Goal: Check status: Check status

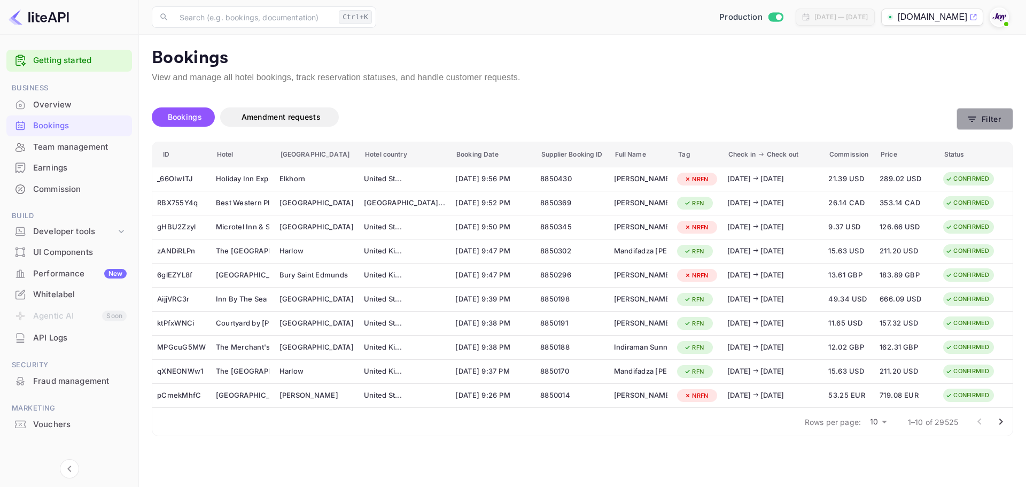
click at [999, 118] on button "Filter" at bounding box center [984, 119] width 57 height 22
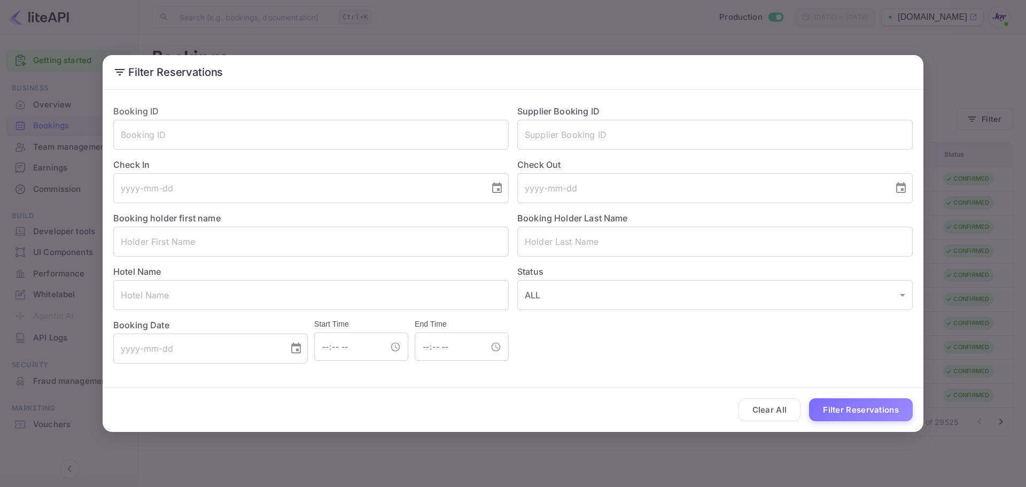
click at [802, 411] on div "Clear All Filter Reservations" at bounding box center [513, 409] width 820 height 44
click at [582, 139] on input "text" at bounding box center [714, 135] width 395 height 30
paste input "8591242"
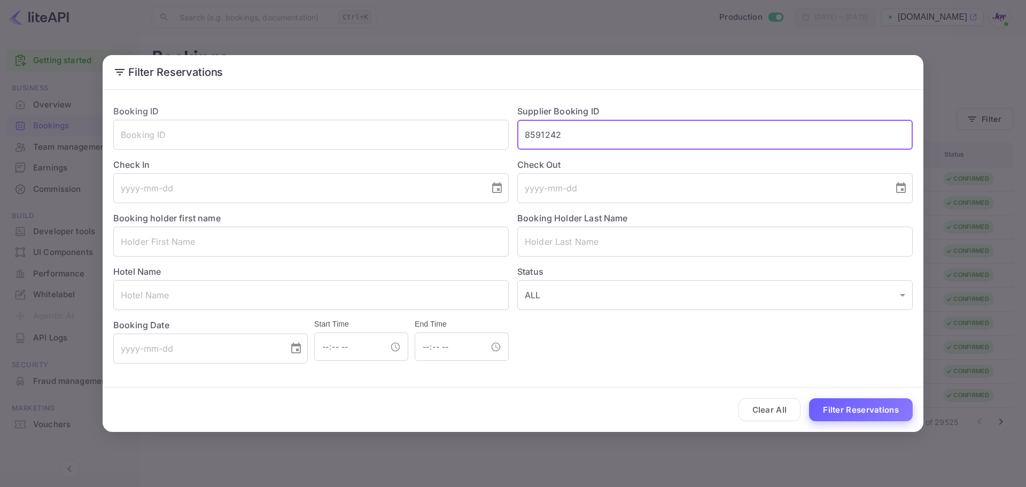
type input "8591242"
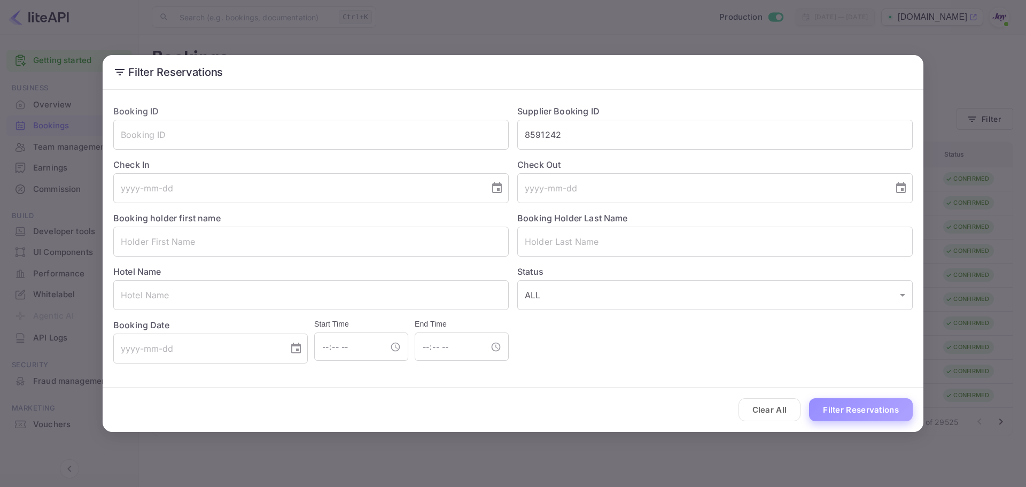
click at [841, 409] on button "Filter Reservations" at bounding box center [861, 409] width 104 height 23
click at [849, 412] on button "Filter Reservations" at bounding box center [861, 409] width 104 height 23
click at [988, 73] on div "Filter Reservations Booking ID ​ Supplier Booking ID 8591242 ​ Check In ​ Check…" at bounding box center [513, 243] width 1026 height 487
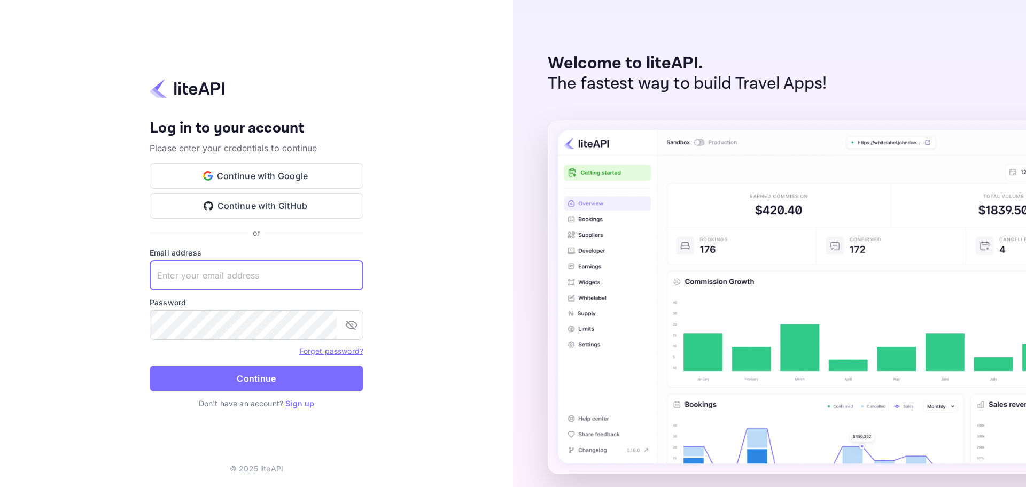
click at [240, 274] on input "text" at bounding box center [257, 275] width 214 height 30
paste input "[EMAIL_ADDRESS][DOMAIN_NAME]"
type input "services@withjoy.com"
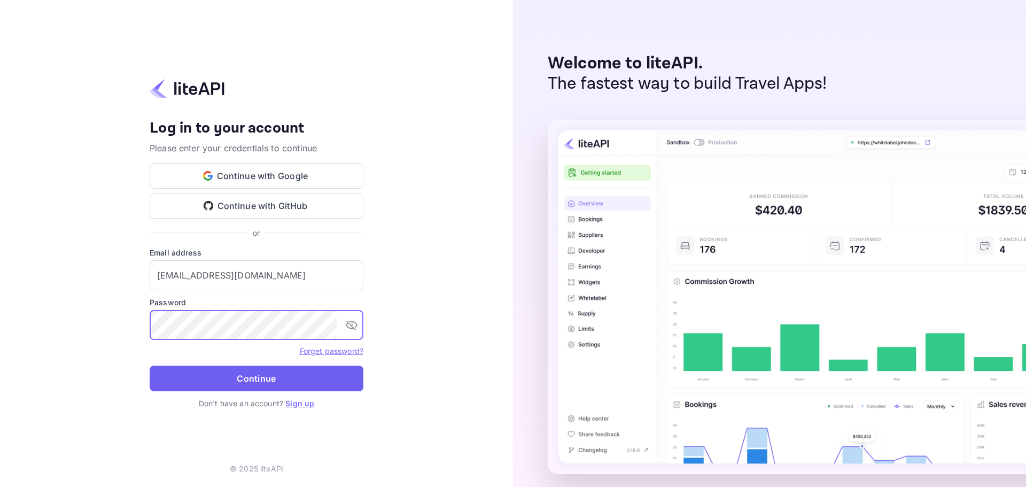
click at [247, 378] on button "Continue" at bounding box center [257, 378] width 214 height 26
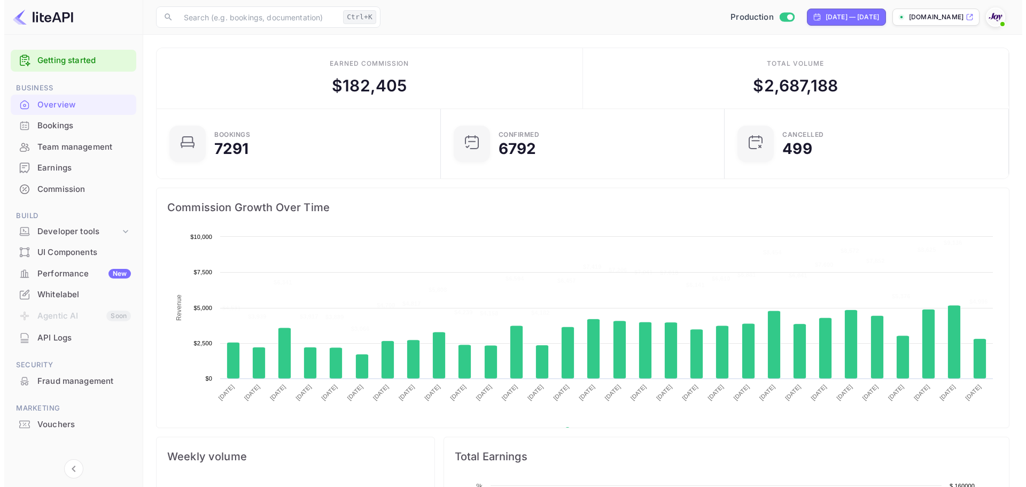
scroll to position [166, 269]
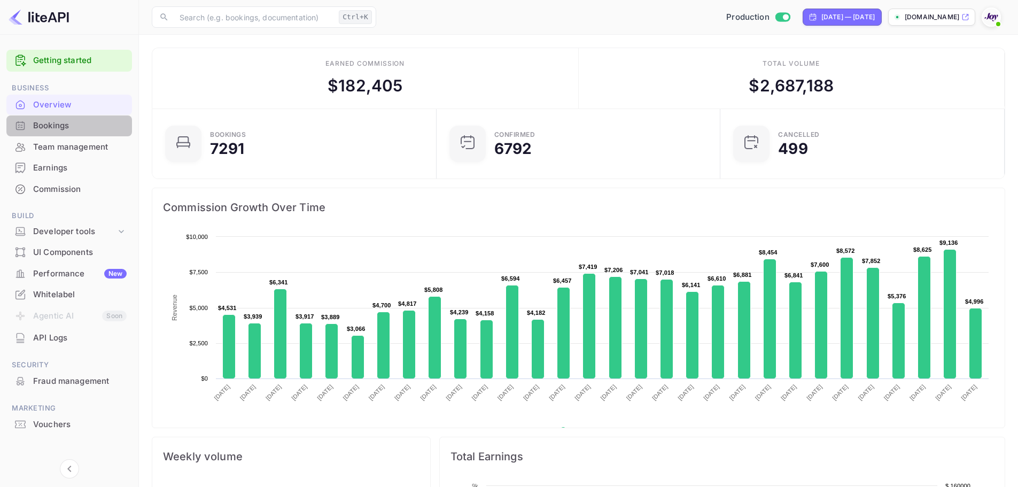
click at [65, 128] on div "Bookings" at bounding box center [79, 126] width 93 height 12
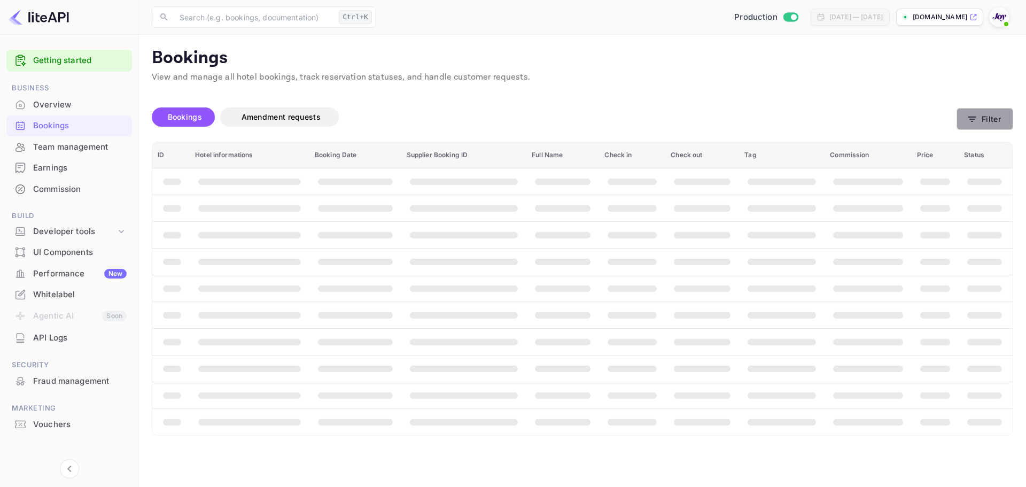
click at [992, 122] on button "Filter" at bounding box center [984, 119] width 57 height 22
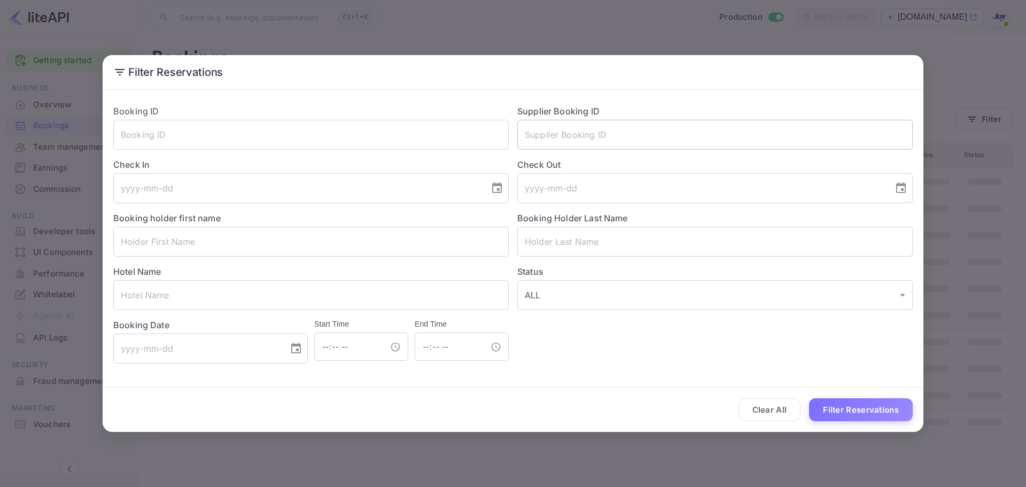
click at [563, 131] on input "text" at bounding box center [714, 135] width 395 height 30
paste input "8591242"
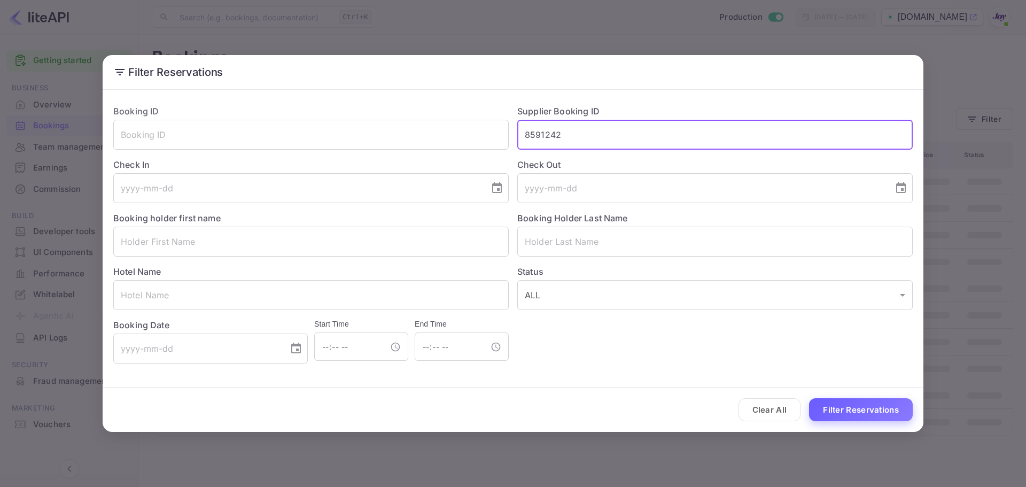
type input "8591242"
click at [872, 416] on button "Filter Reservations" at bounding box center [861, 409] width 104 height 23
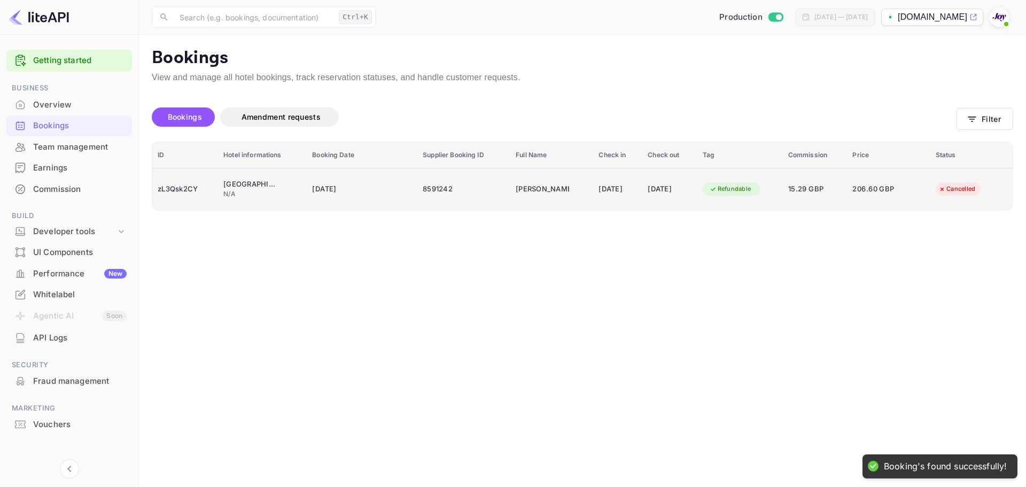
click at [270, 201] on td "Tulfarris Hotel & Golf Resort N/A" at bounding box center [262, 189] width 89 height 42
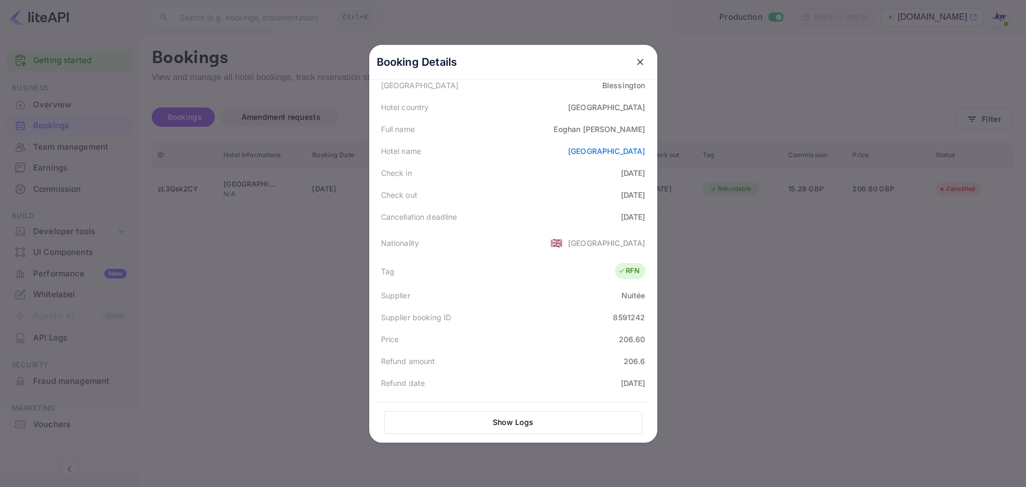
scroll to position [81, 0]
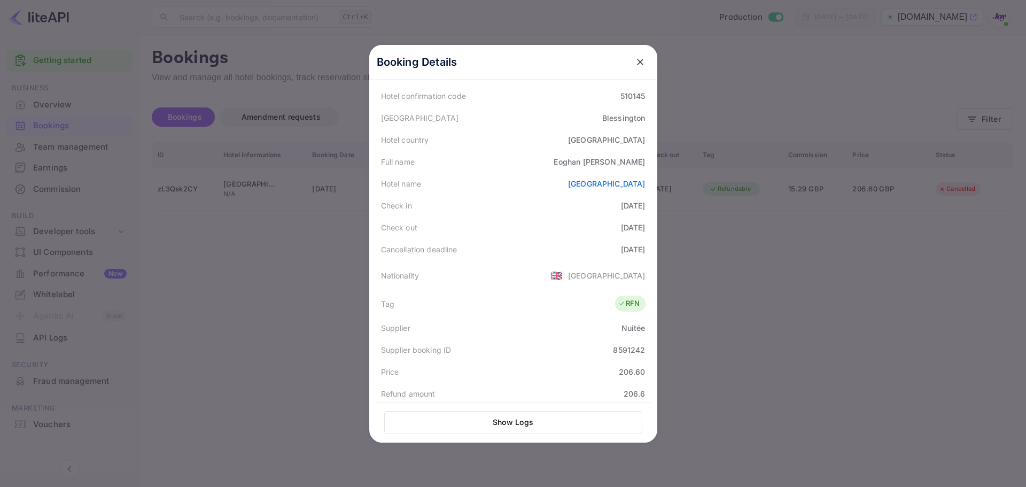
click at [323, 290] on div at bounding box center [513, 243] width 1026 height 487
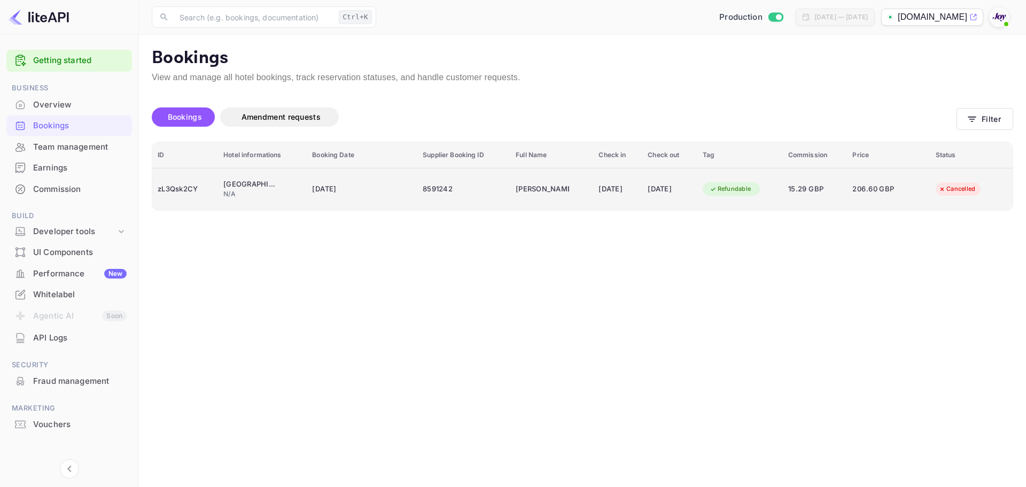
click at [388, 184] on td "29 Jul 2025" at bounding box center [362, 189] width 111 height 42
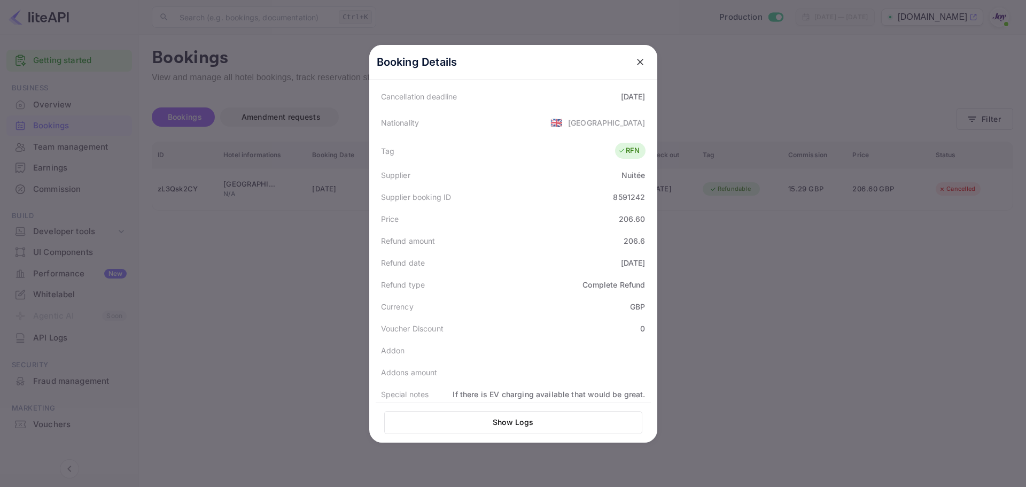
scroll to position [241, 0]
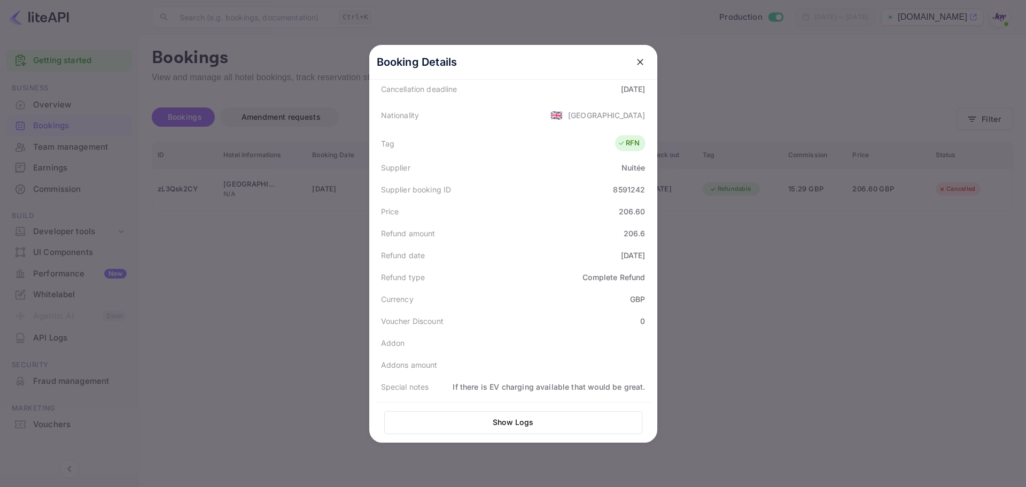
click at [640, 60] on icon "close" at bounding box center [640, 62] width 11 height 11
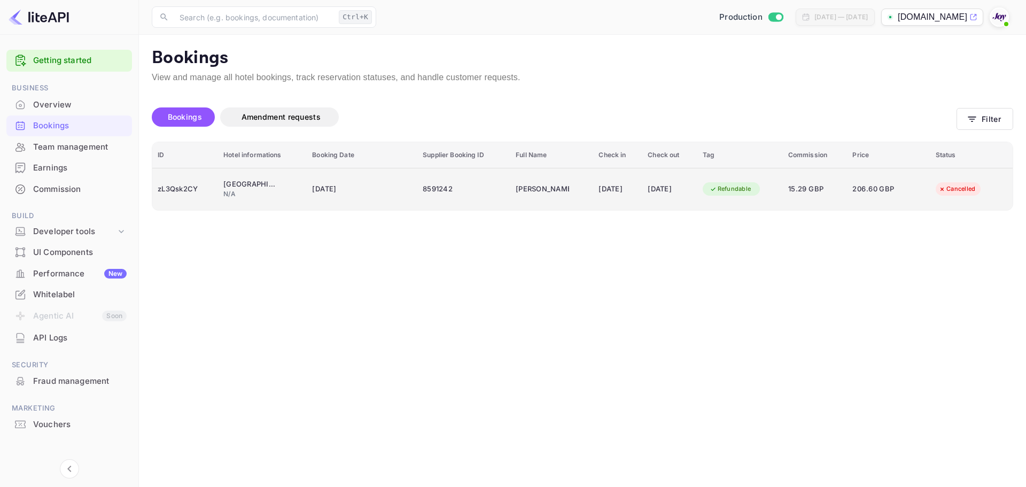
click at [952, 187] on div "Cancelled" at bounding box center [956, 188] width 51 height 13
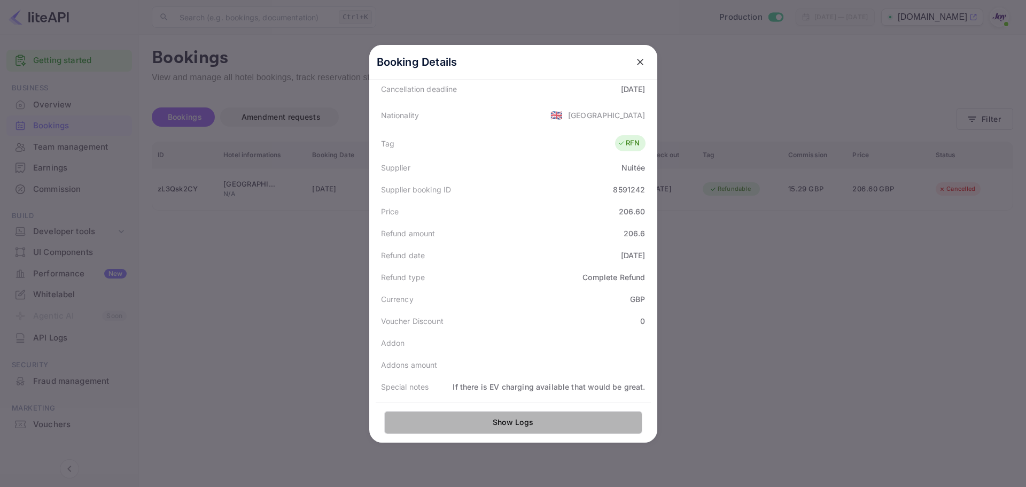
click at [537, 424] on button "Show Logs" at bounding box center [513, 422] width 258 height 23
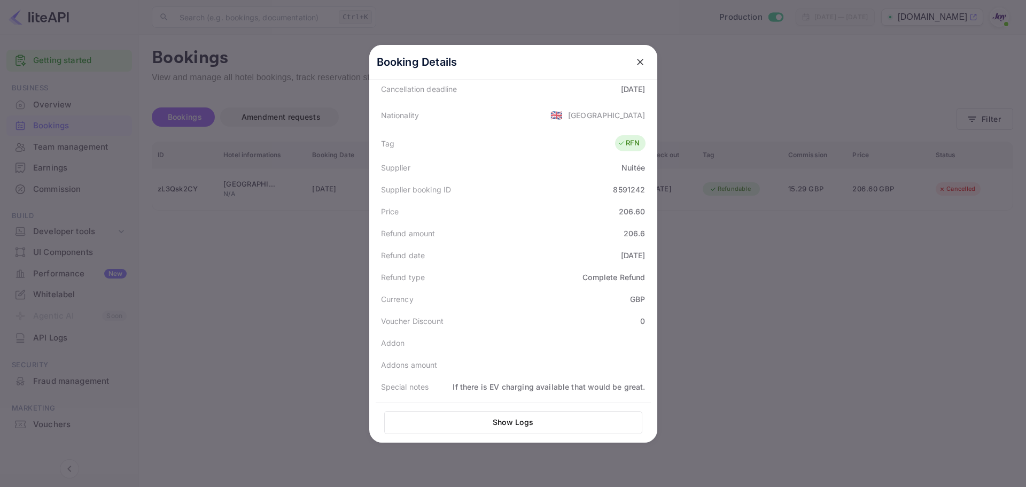
click at [321, 314] on div at bounding box center [513, 243] width 1026 height 487
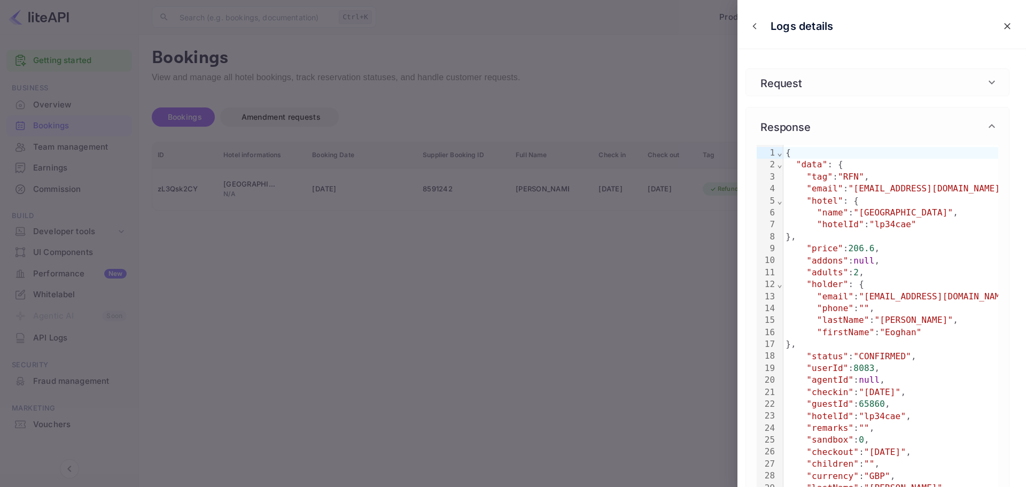
click at [1001, 27] on icon "close" at bounding box center [1006, 26] width 11 height 11
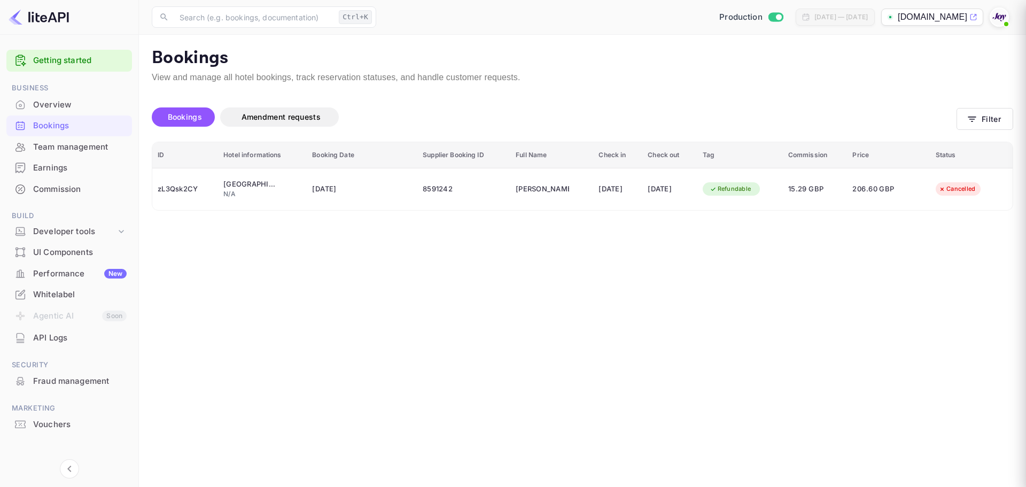
click at [575, 334] on div at bounding box center [513, 243] width 1026 height 487
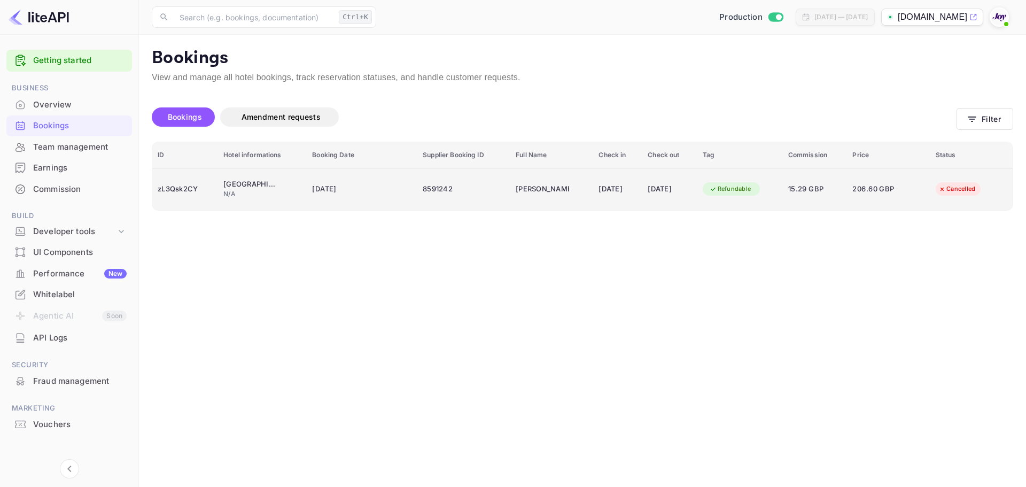
click at [460, 190] on div "8591242" at bounding box center [463, 189] width 82 height 17
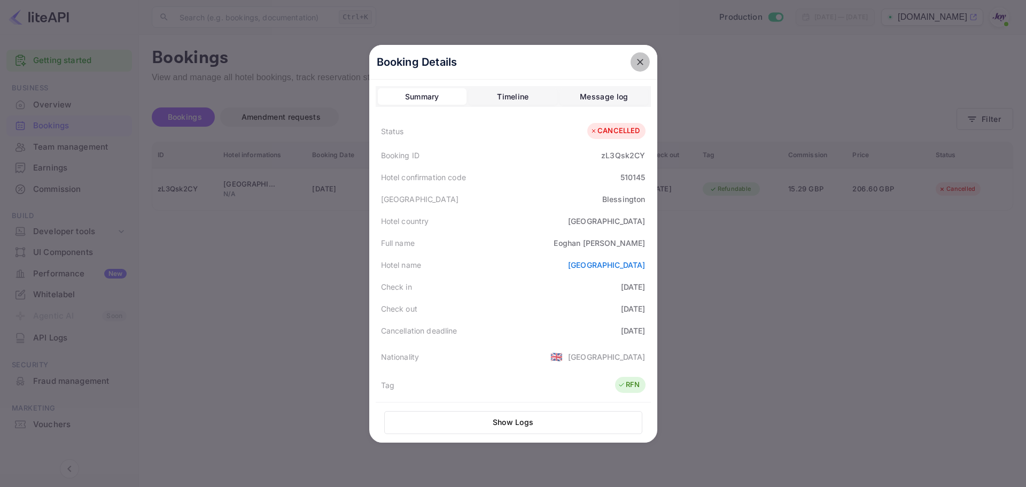
click at [635, 64] on icon "close" at bounding box center [640, 62] width 11 height 11
